Goal: Book appointment/travel/reservation

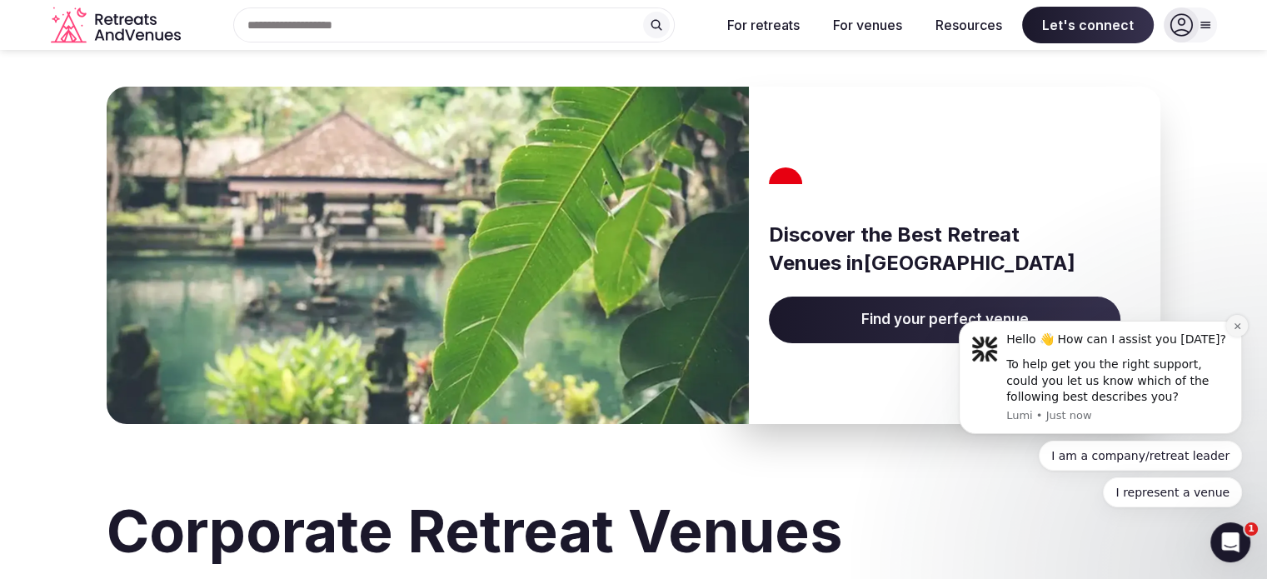
click at [1236, 328] on icon "Dismiss notification" at bounding box center [1236, 326] width 6 height 6
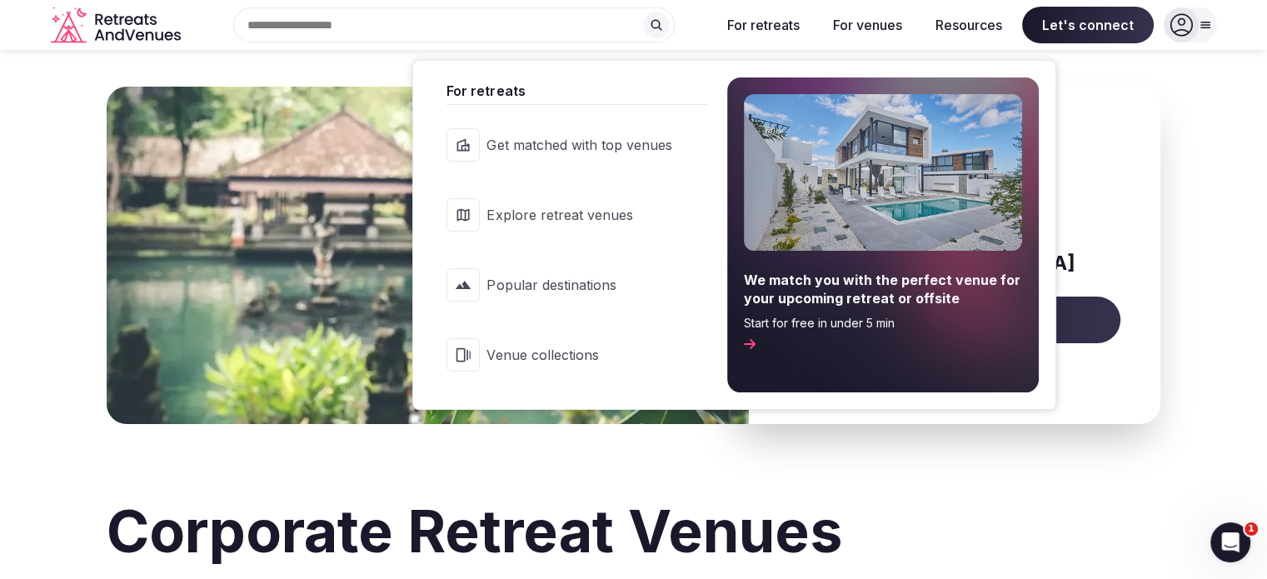
click at [767, 29] on button "For retreats" at bounding box center [763, 25] width 99 height 37
click at [606, 222] on span "Explore retreat venues" at bounding box center [578, 215] width 185 height 18
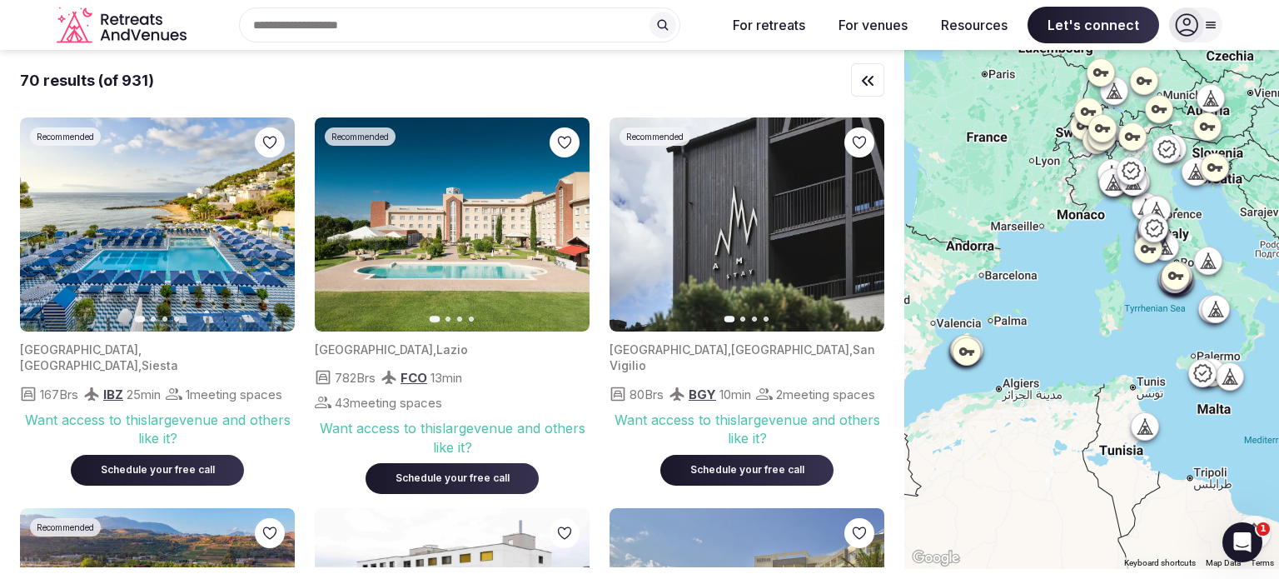
click at [435, 22] on div "Search Popular Destinations [GEOGRAPHIC_DATA], [GEOGRAPHIC_DATA] [GEOGRAPHIC_DA…" at bounding box center [453, 24] width 520 height 35
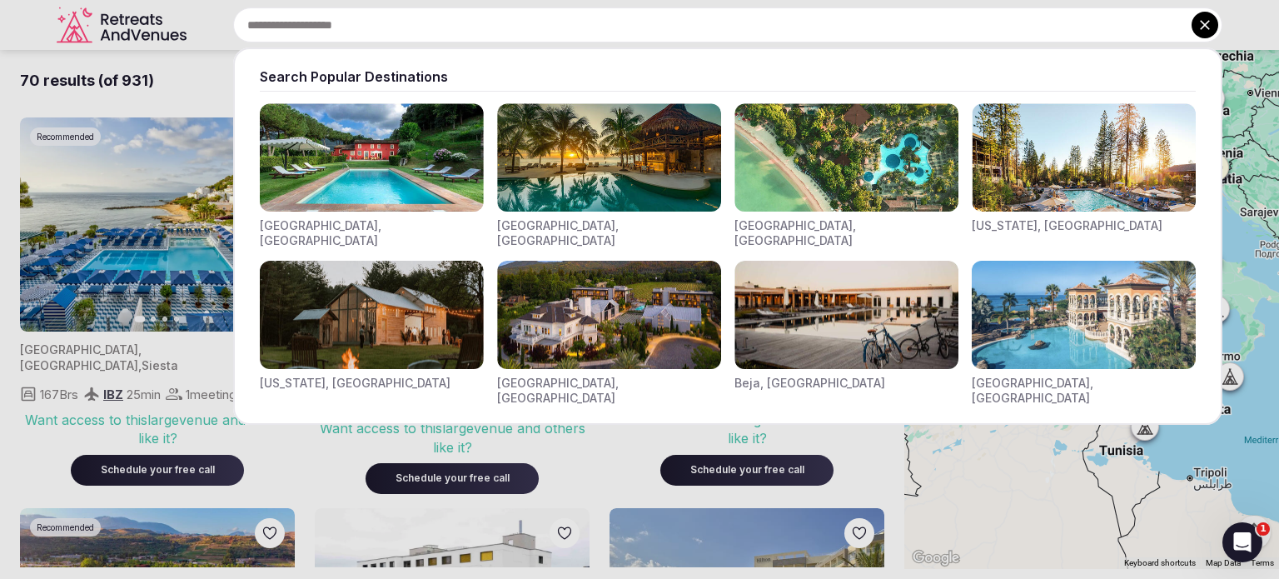
click at [1086, 299] on img "Visit venues for Canarias, Spain" at bounding box center [1084, 315] width 224 height 108
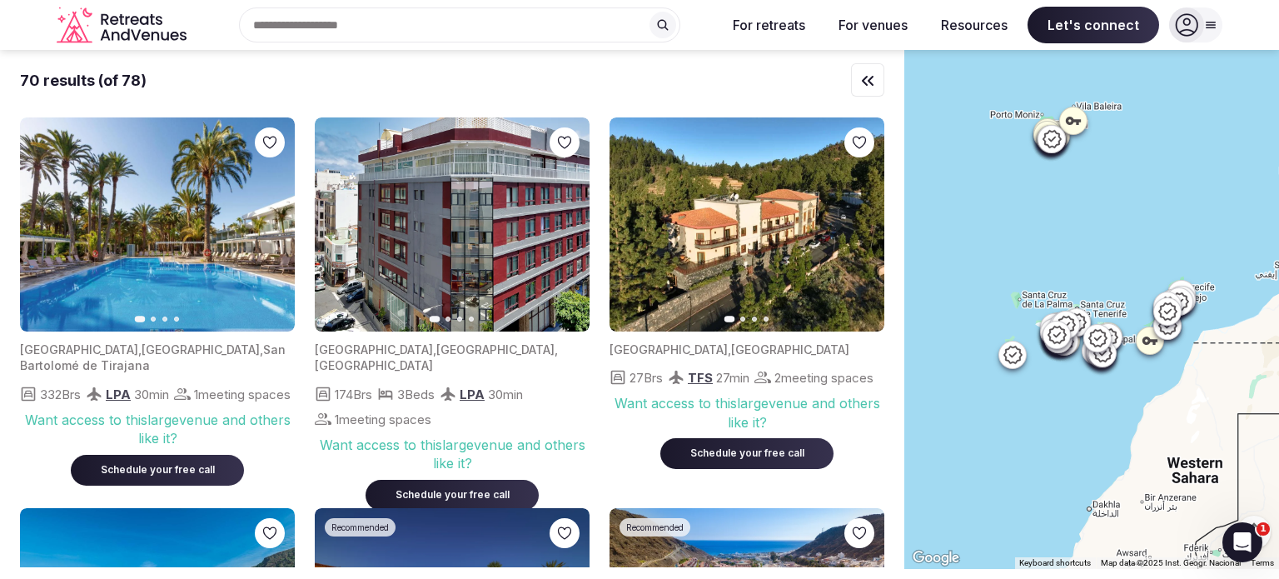
click at [482, 28] on input "text" at bounding box center [459, 24] width 441 height 35
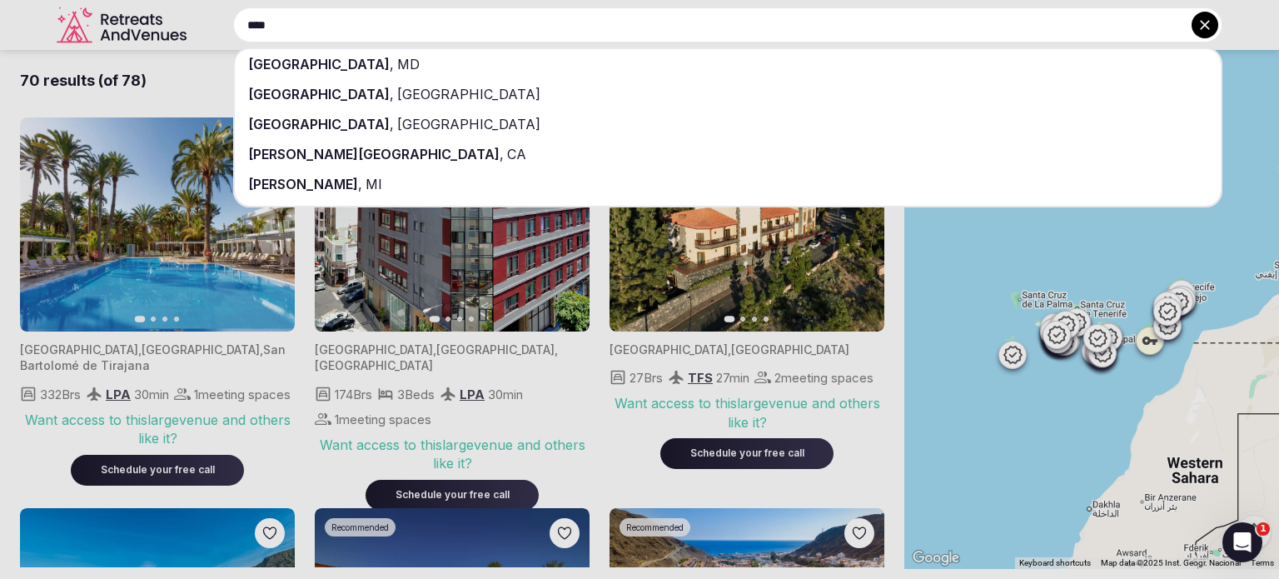
type input "****"
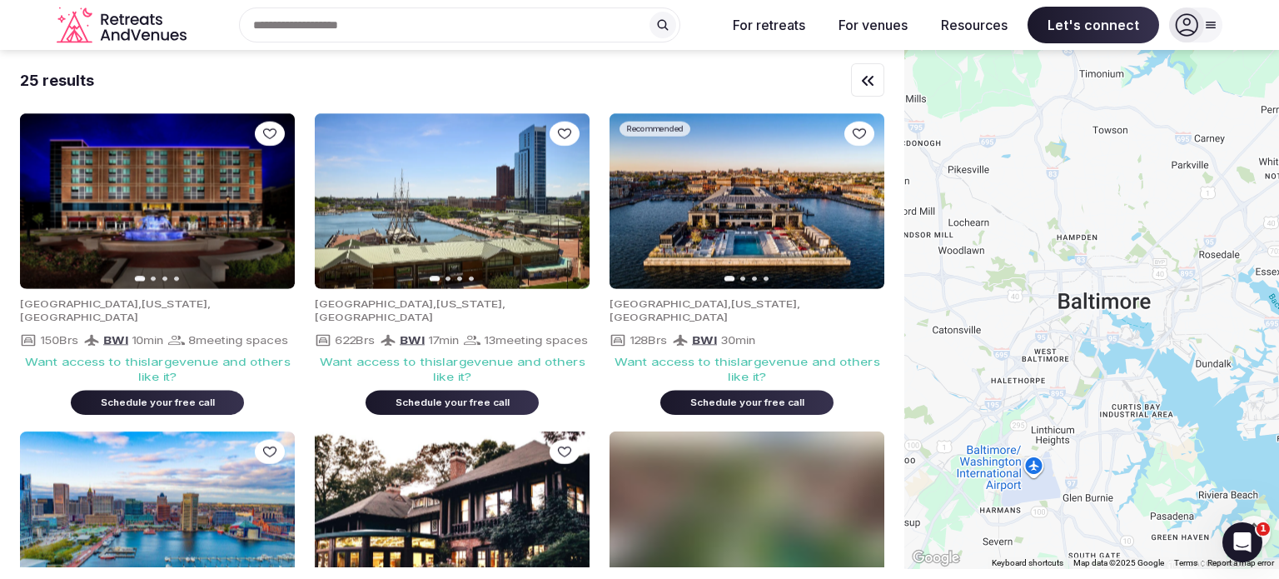
click at [485, 23] on div "Recent searches [GEOGRAPHIC_DATA], [GEOGRAPHIC_DATA] Search Popular Destination…" at bounding box center [453, 24] width 520 height 35
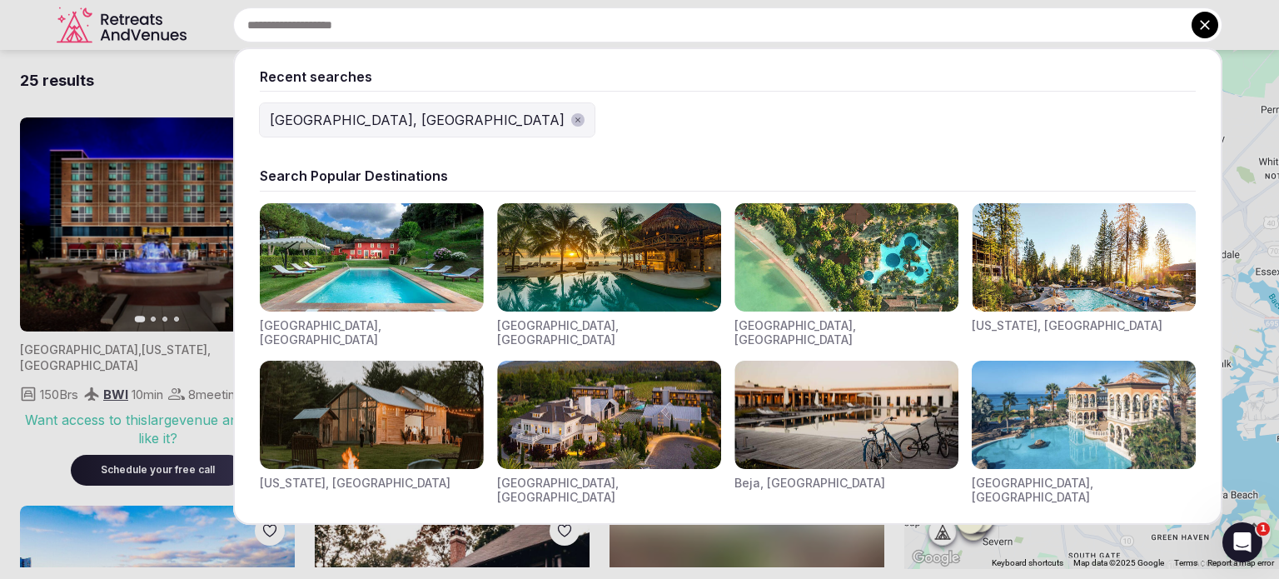
click at [571, 28] on input "text" at bounding box center [727, 24] width 989 height 35
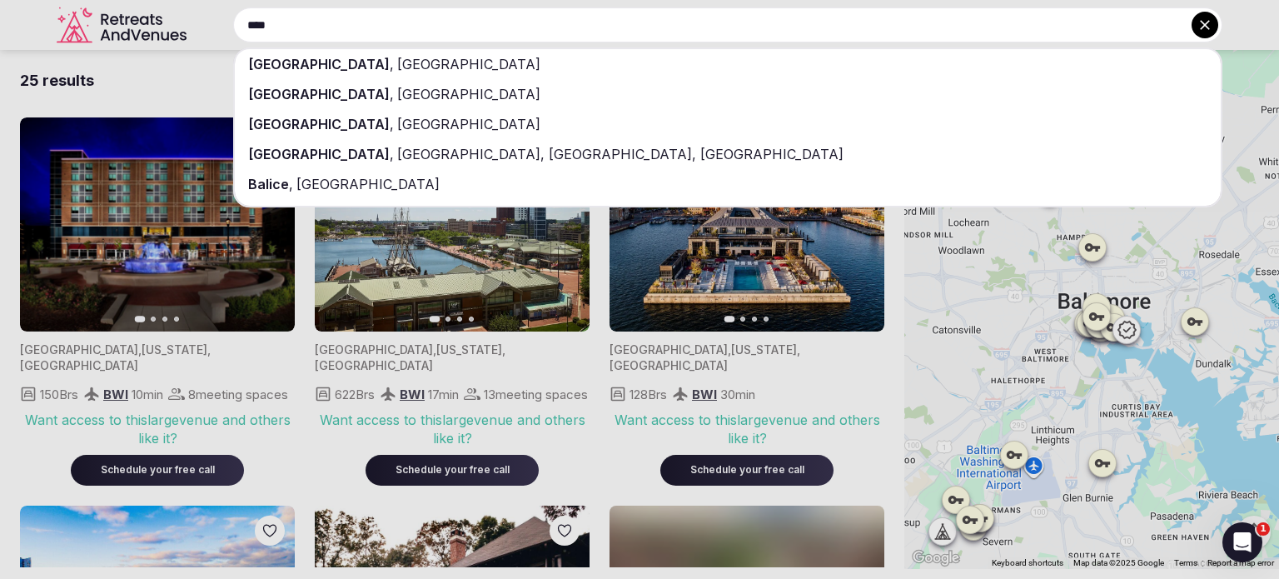
type input "****"
click at [541, 69] on div "[GEOGRAPHIC_DATA] , [GEOGRAPHIC_DATA]" at bounding box center [728, 64] width 986 height 30
